Goal: Navigation & Orientation: Find specific page/section

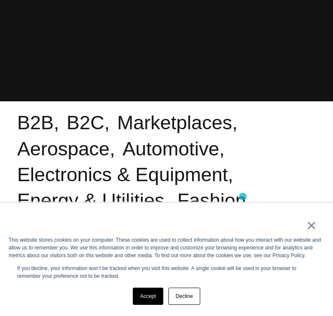
scroll to position [301, 0]
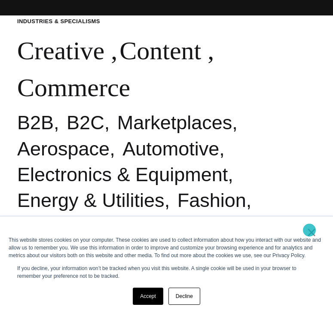
click at [310, 230] on link "×" at bounding box center [312, 233] width 10 height 8
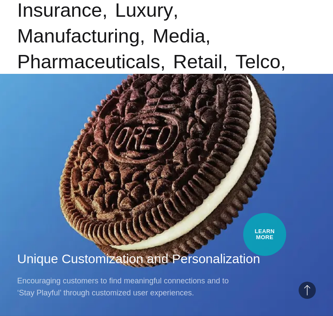
scroll to position [430, 0]
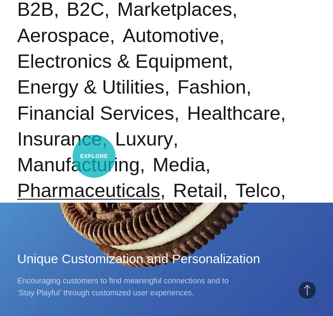
click at [94, 180] on link "Pharmaceuticals" at bounding box center [88, 191] width 143 height 22
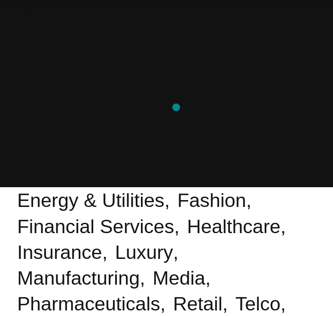
scroll to position [0, 0]
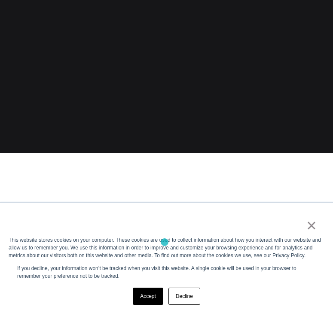
scroll to position [473, 0]
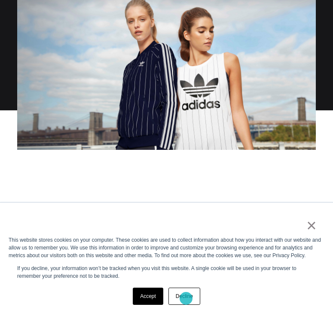
click at [186, 299] on link "Decline" at bounding box center [185, 296] width 32 height 17
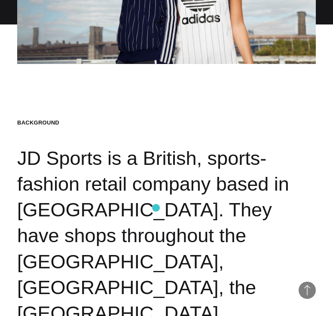
scroll to position [387, 0]
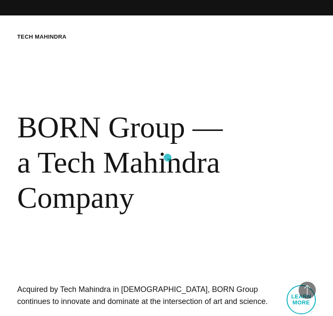
scroll to position [430, 0]
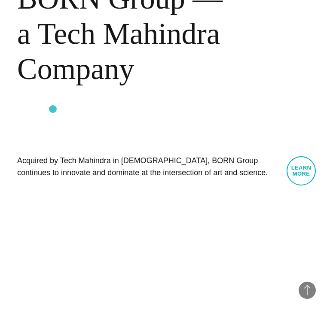
drag, startPoint x: 53, startPoint y: 109, endPoint x: -2, endPoint y: -21, distance: 141.0
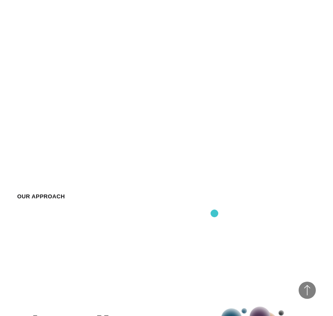
scroll to position [731, 0]
